Goal: Obtain resource: Download file/media

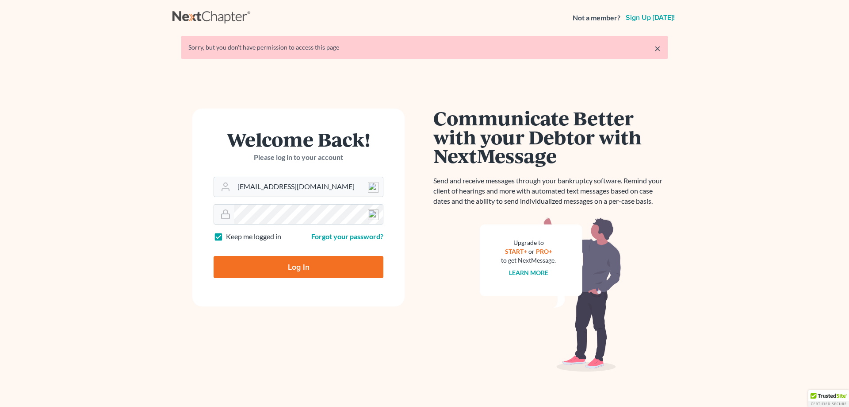
click at [297, 266] on input "Log In" at bounding box center [299, 267] width 170 height 22
type input "Thinking..."
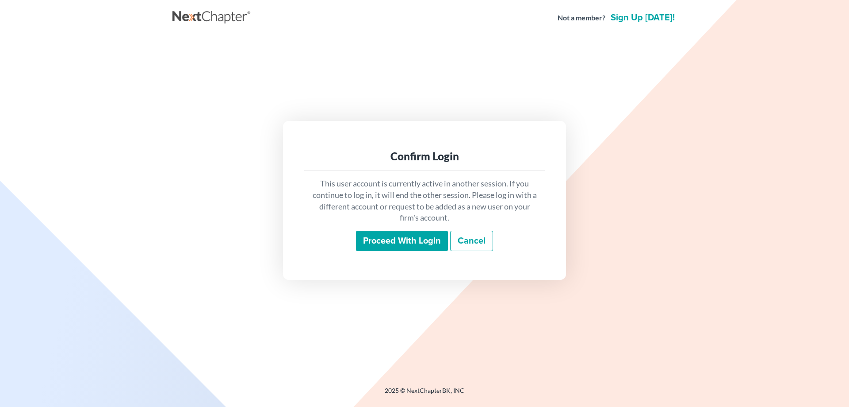
click at [422, 246] on input "Proceed with login" at bounding box center [402, 240] width 92 height 20
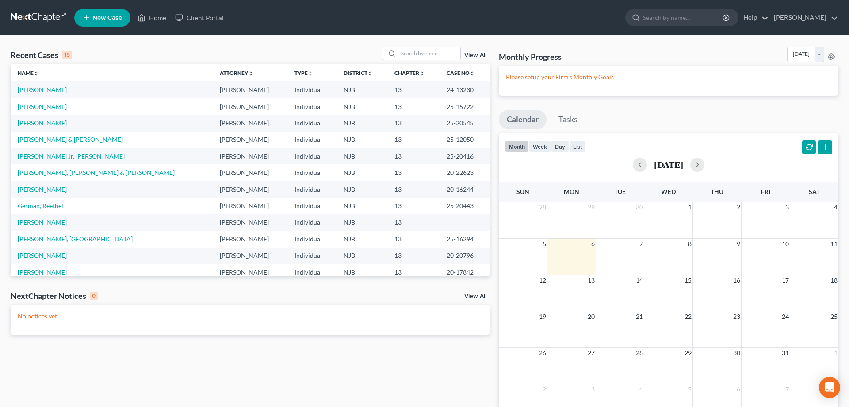
click at [48, 92] on link "[PERSON_NAME]" at bounding box center [42, 90] width 49 height 8
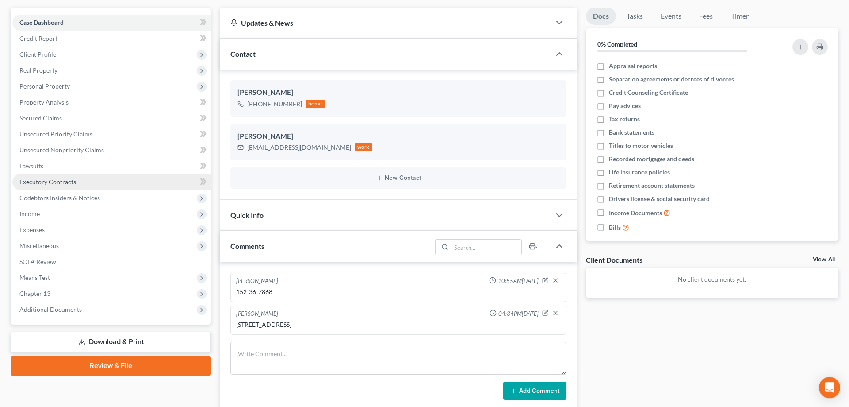
scroll to position [90, 0]
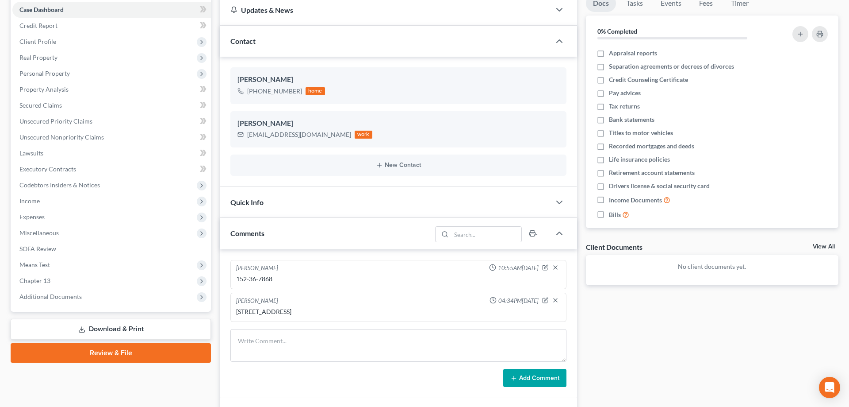
click at [129, 326] on link "Download & Print" at bounding box center [111, 329] width 200 height 21
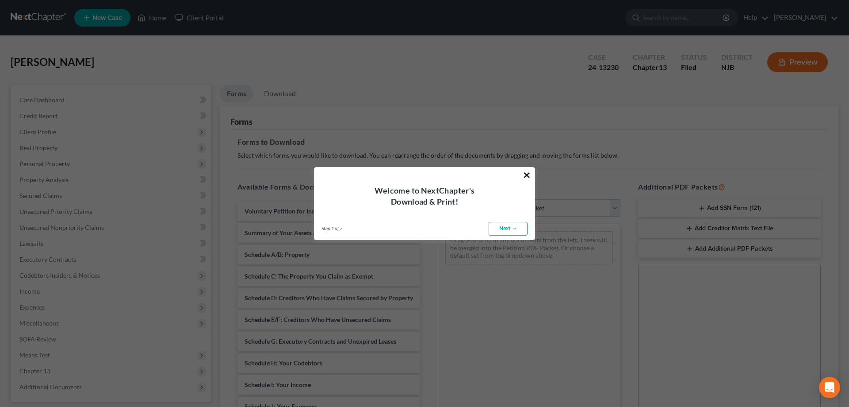
click at [527, 172] on button "×" at bounding box center [527, 175] width 8 height 14
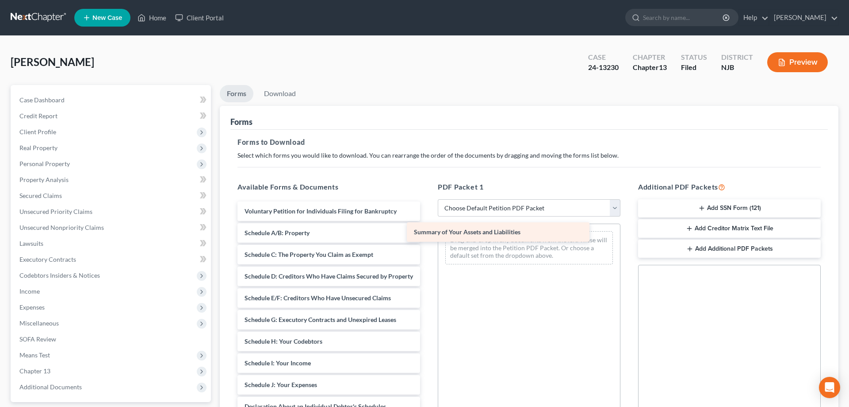
drag, startPoint x: 358, startPoint y: 230, endPoint x: 534, endPoint y: 232, distance: 176.1
click at [427, 232] on div "Summary of Your Assets and Liabilities Voluntary Petition for Individuals Filin…" at bounding box center [328, 382] width 197 height 362
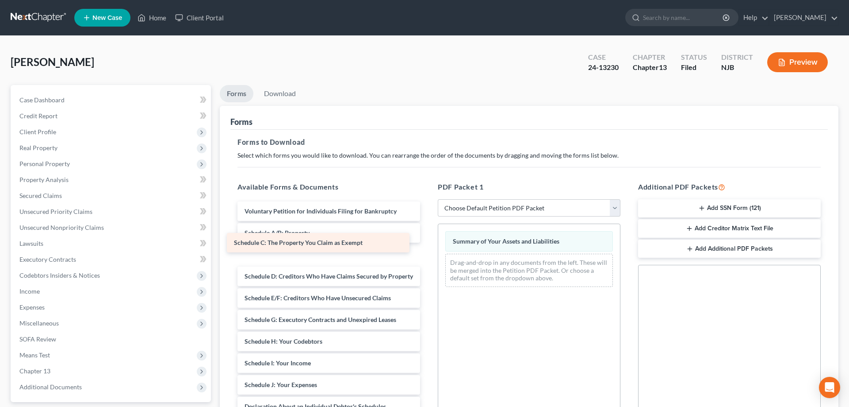
drag, startPoint x: 341, startPoint y: 250, endPoint x: 328, endPoint y: 244, distance: 14.2
click at [328, 244] on div "Schedule C: The Property You Claim as Exempt Voluntary Petition for Individuals…" at bounding box center [328, 382] width 197 height 362
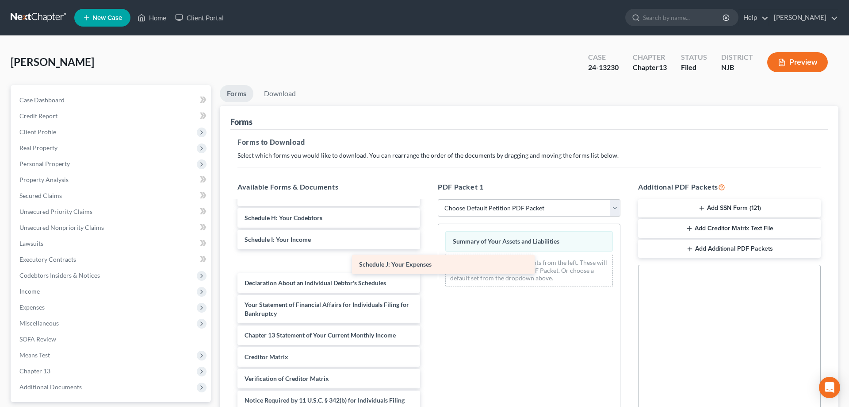
scroll to position [102, 0]
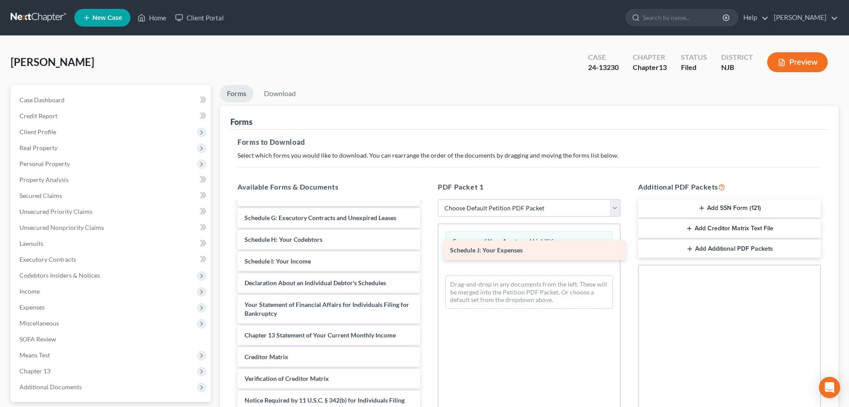
drag, startPoint x: 307, startPoint y: 263, endPoint x: 513, endPoint y: 253, distance: 206.4
click at [427, 253] on div "Schedule J: Your Expenses Voluntary Petition for Individuals Filing for Bankrup…" at bounding box center [328, 270] width 197 height 341
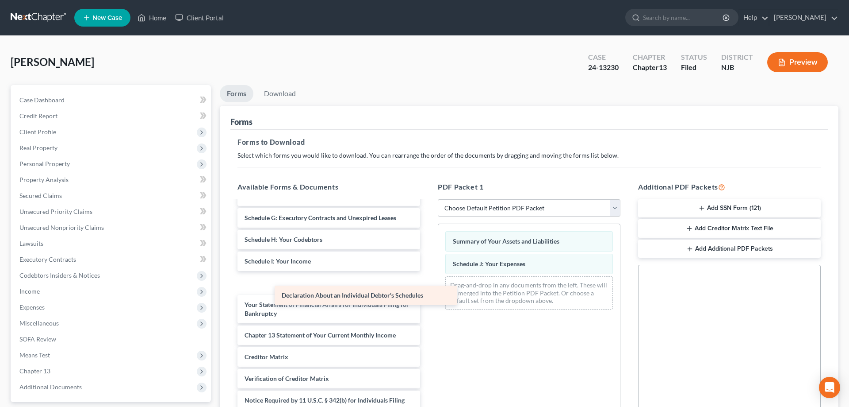
scroll to position [80, 0]
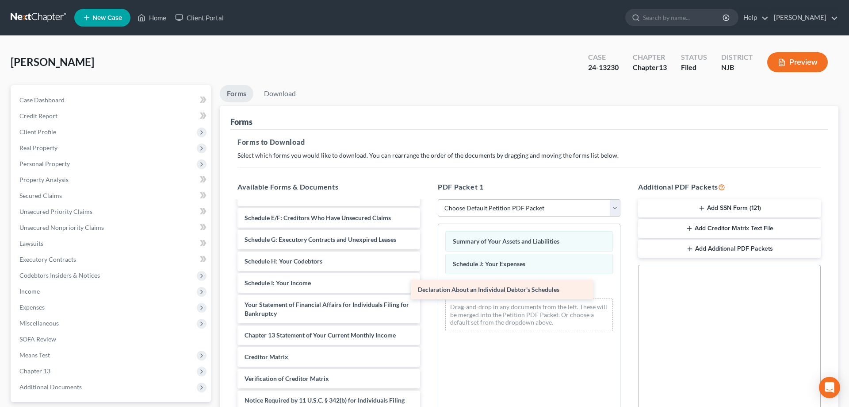
drag, startPoint x: 333, startPoint y: 284, endPoint x: 520, endPoint y: 286, distance: 186.7
click at [427, 286] on div "Declaration About an Individual Debtor's Schedules Voluntary Petition for Indiv…" at bounding box center [328, 280] width 197 height 319
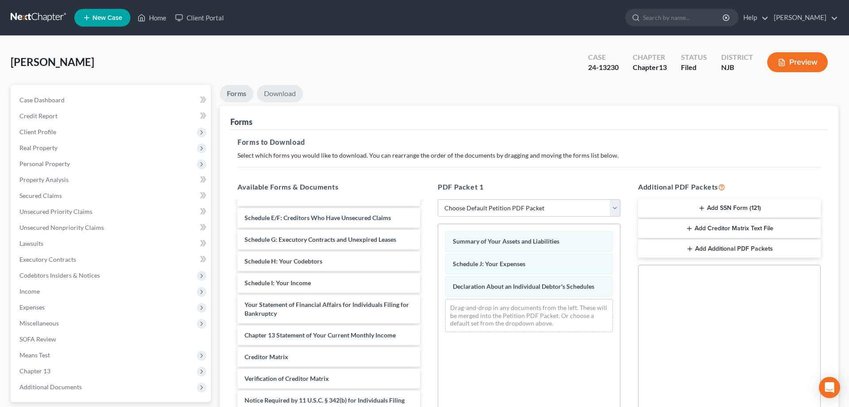
click at [283, 95] on link "Download" at bounding box center [280, 93] width 46 height 17
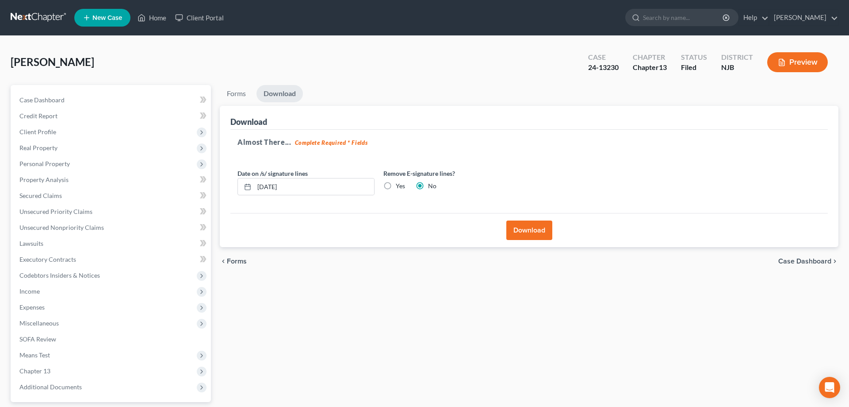
click at [527, 227] on button "Download" at bounding box center [530, 229] width 46 height 19
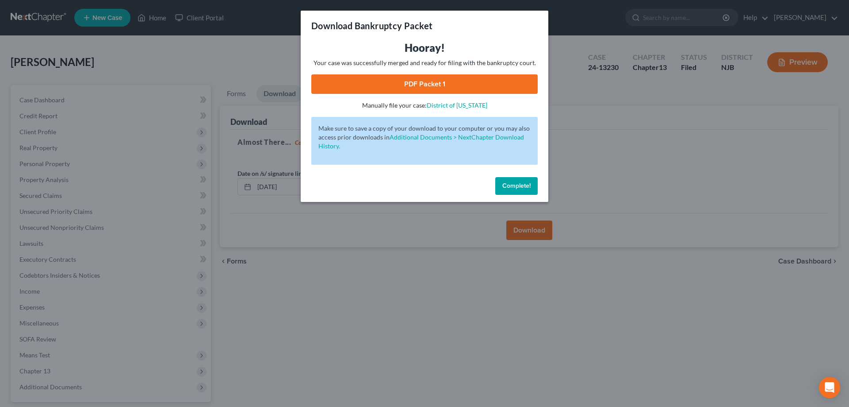
click at [465, 89] on link "PDF Packet 1" at bounding box center [424, 83] width 226 height 19
